Goal: Task Accomplishment & Management: Use online tool/utility

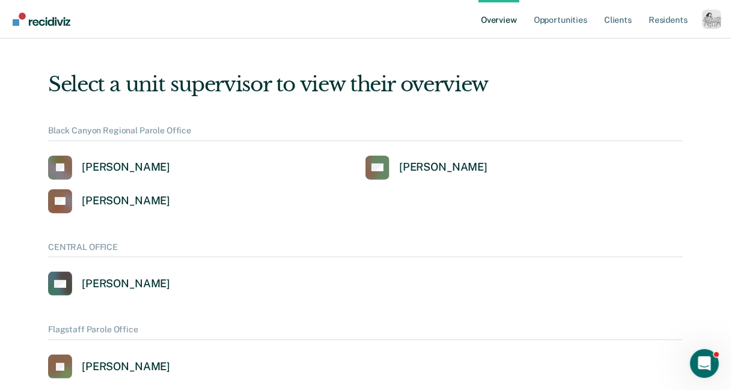
click at [710, 26] on div "Profile dropdown button" at bounding box center [711, 19] width 19 height 19
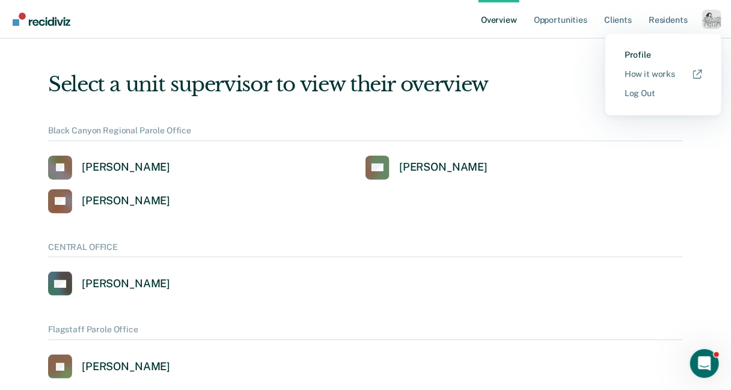
click at [639, 51] on link "Profile" at bounding box center [664, 55] width 78 height 10
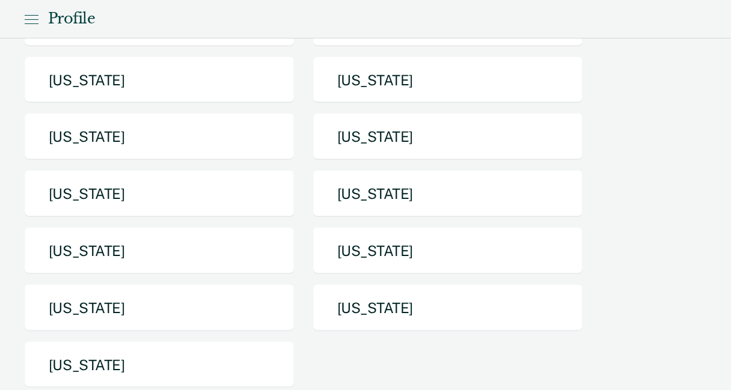
scroll to position [244, 0]
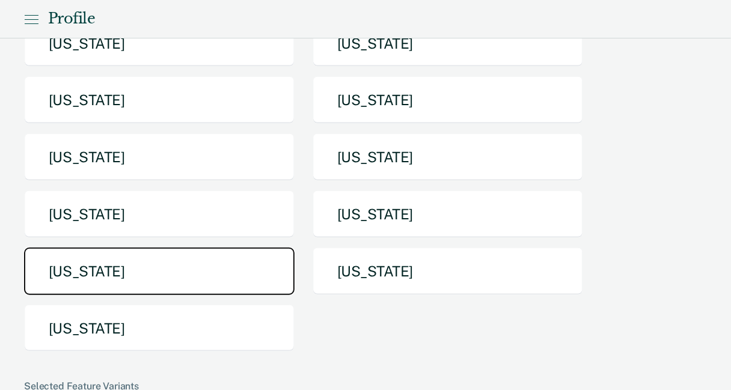
click at [206, 260] on button "[US_STATE]" at bounding box center [159, 272] width 271 height 48
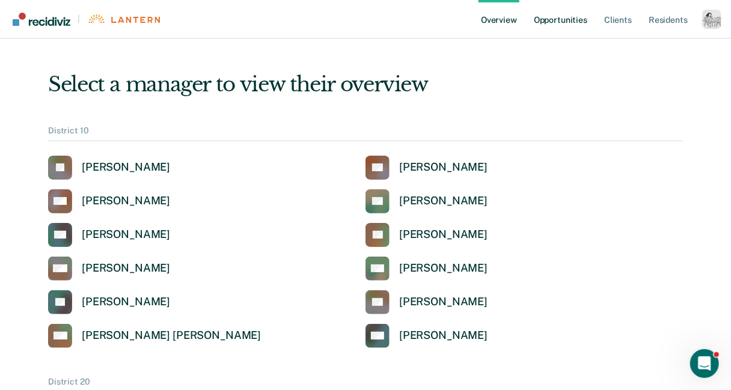
click at [559, 19] on link "Opportunities" at bounding box center [561, 19] width 58 height 38
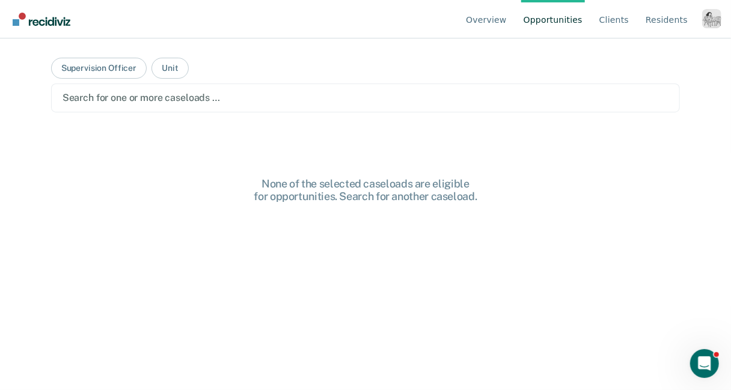
click at [314, 100] on div at bounding box center [366, 98] width 606 height 14
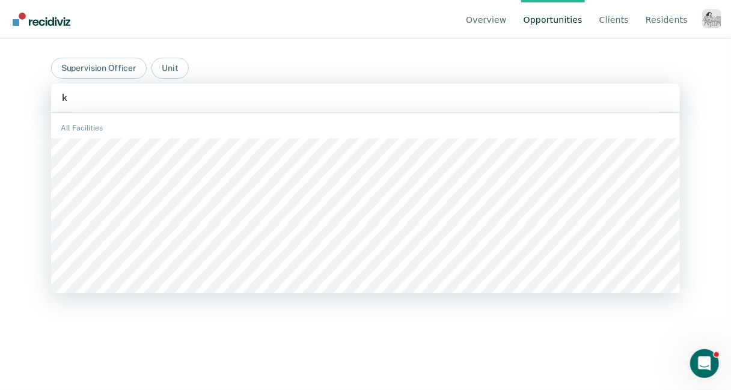
type input "ky"
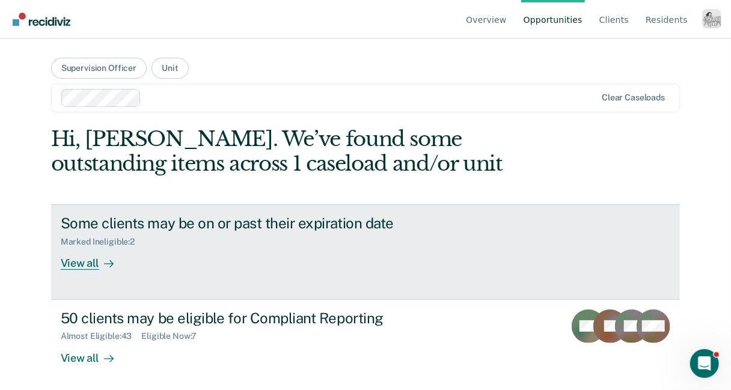
scroll to position [4, 0]
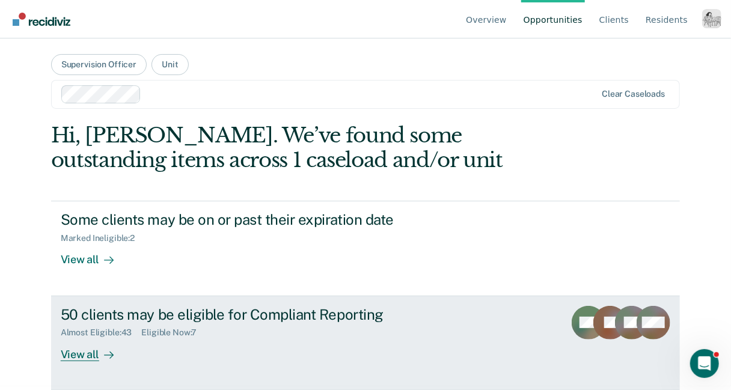
click at [87, 348] on div "View all" at bounding box center [94, 349] width 67 height 23
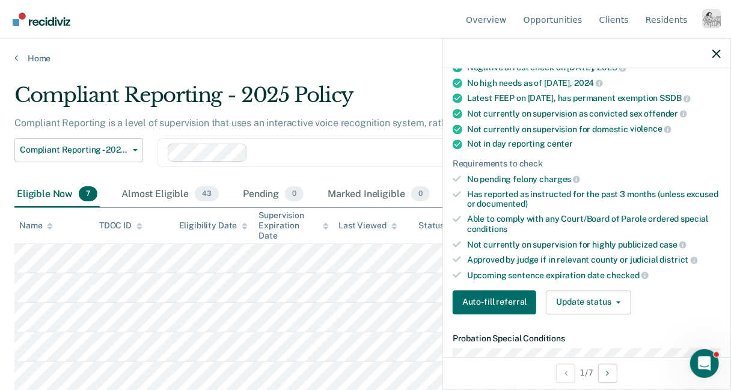
scroll to position [223, 0]
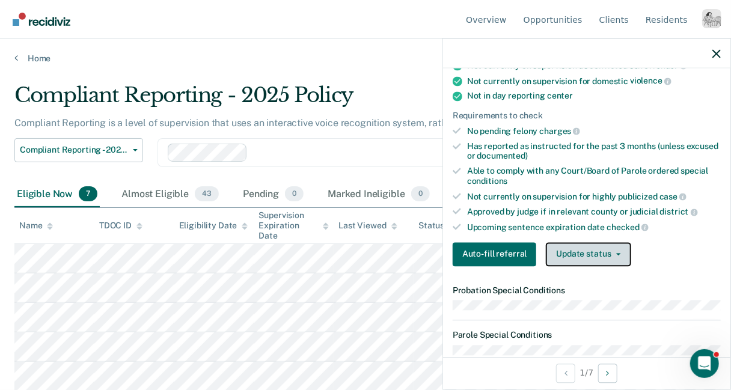
click at [567, 249] on button "Update status" at bounding box center [588, 254] width 85 height 24
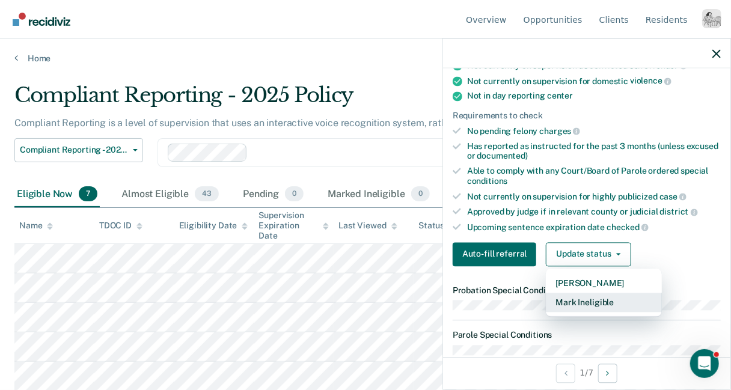
click at [585, 300] on button "Mark Ineligible" at bounding box center [604, 302] width 116 height 19
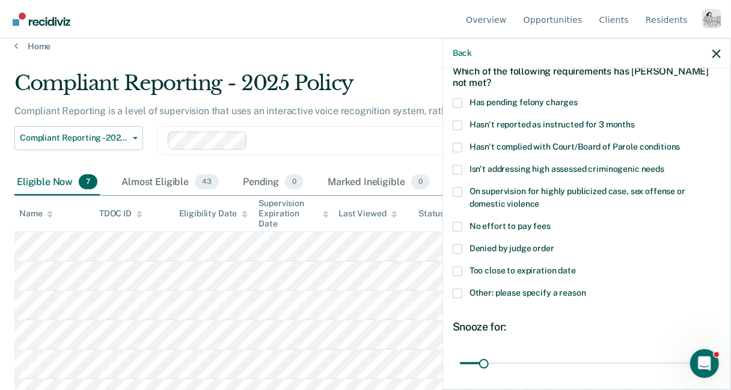
scroll to position [63, 0]
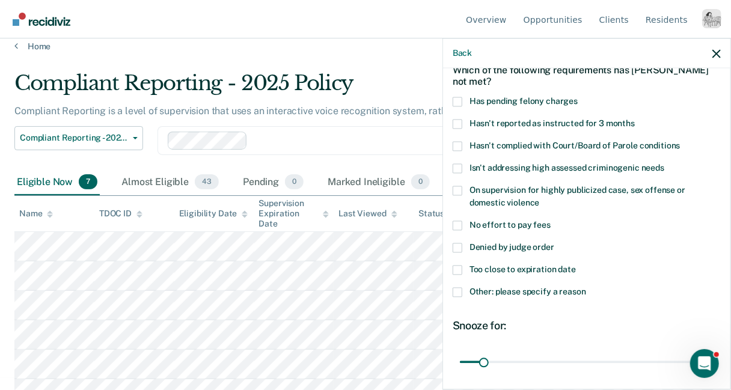
click at [524, 245] on span "Denied by judge order" at bounding box center [512, 248] width 85 height 10
click at [554, 244] on input "Denied by judge order" at bounding box center [554, 244] width 0 height 0
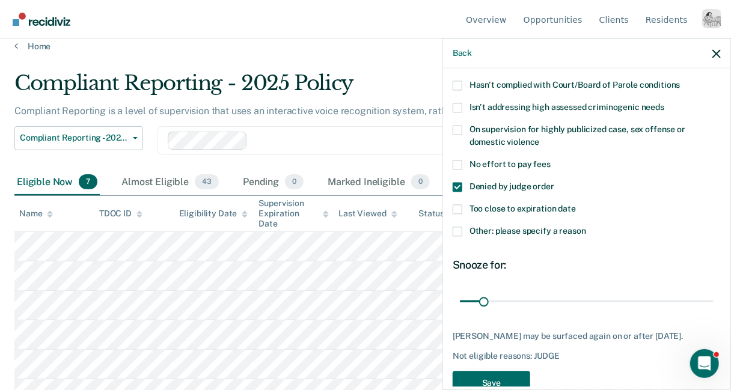
scroll to position [152, 0]
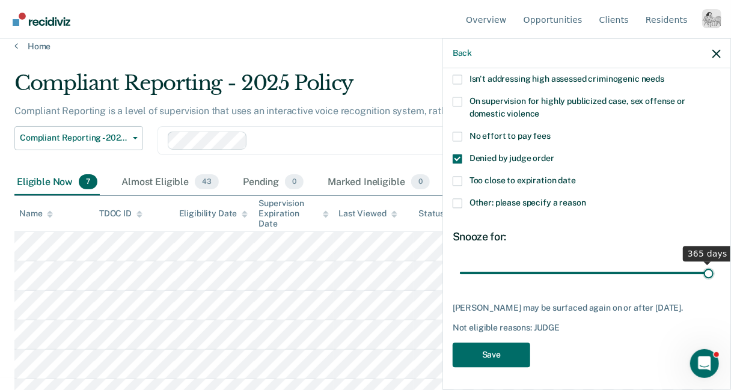
drag, startPoint x: 483, startPoint y: 269, endPoint x: 750, endPoint y: 279, distance: 267.2
type input "365"
click at [714, 279] on input "range" at bounding box center [587, 273] width 254 height 21
